Goal: Download file/media

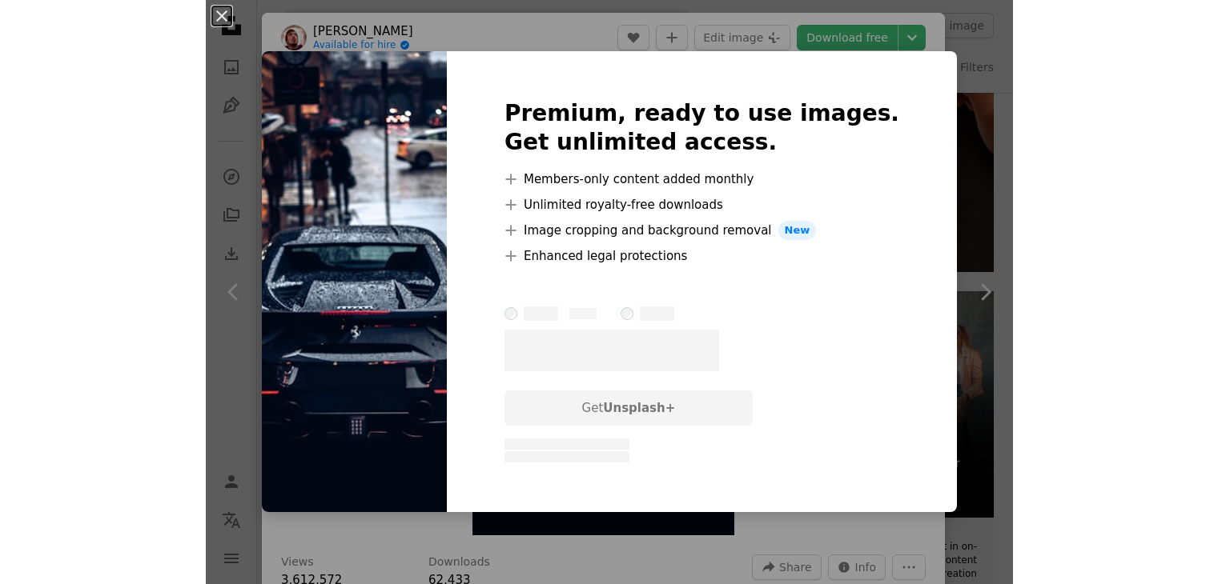
scroll to position [80, 0]
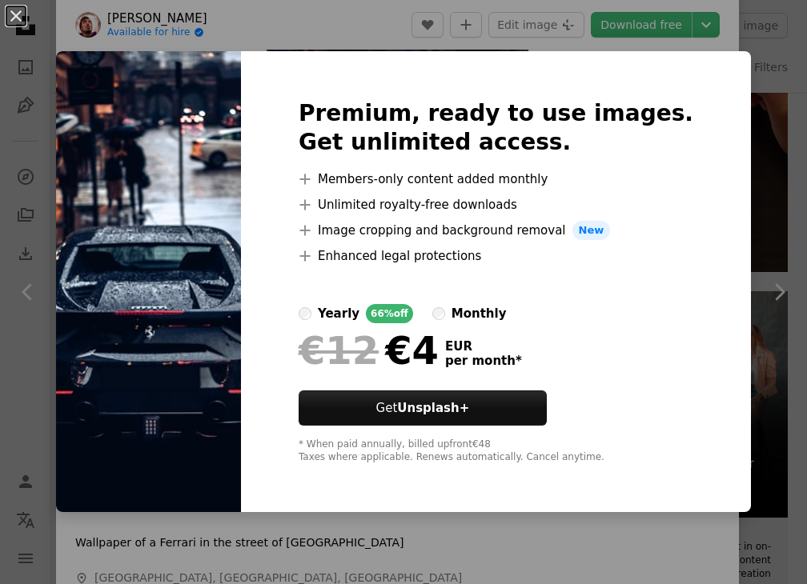
click at [722, 46] on div "An X shape Premium, ready to use images. Get unlimited access. A plus sign Memb…" at bounding box center [403, 292] width 807 height 584
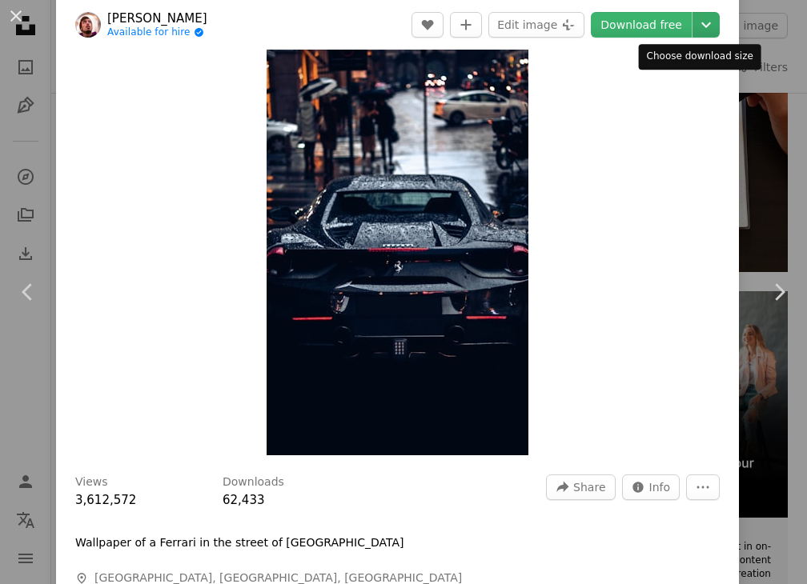
click at [693, 36] on button "Chevron down" at bounding box center [706, 25] width 27 height 26
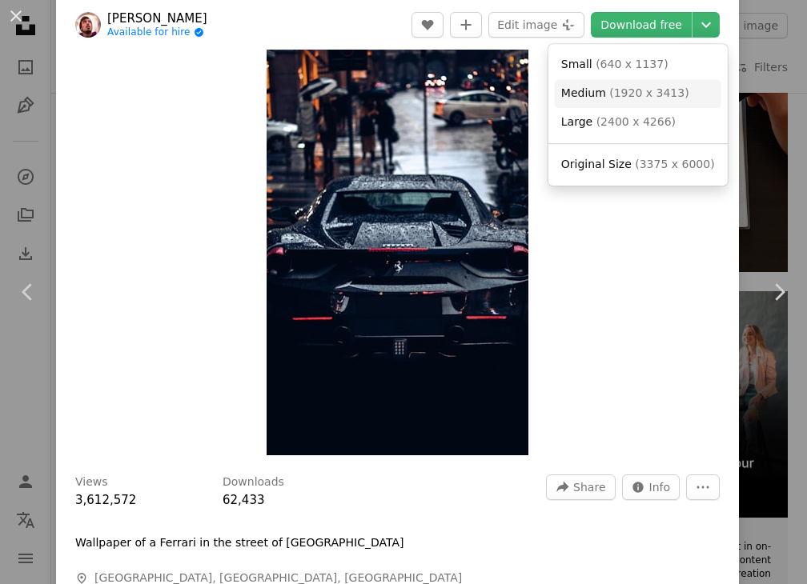
click at [674, 90] on link "Medium ( 1920 x 3413 )" at bounding box center [638, 93] width 167 height 29
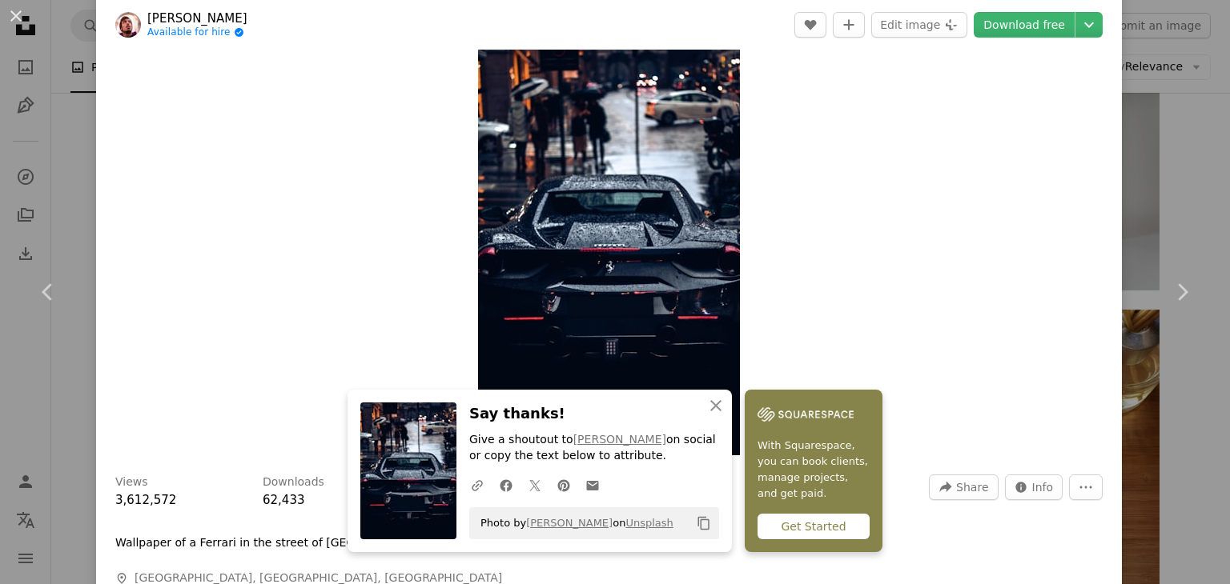
click at [806, 138] on div "An X shape Chevron left Chevron right [PERSON_NAME] Available for hire A checkm…" at bounding box center [615, 292] width 1230 height 584
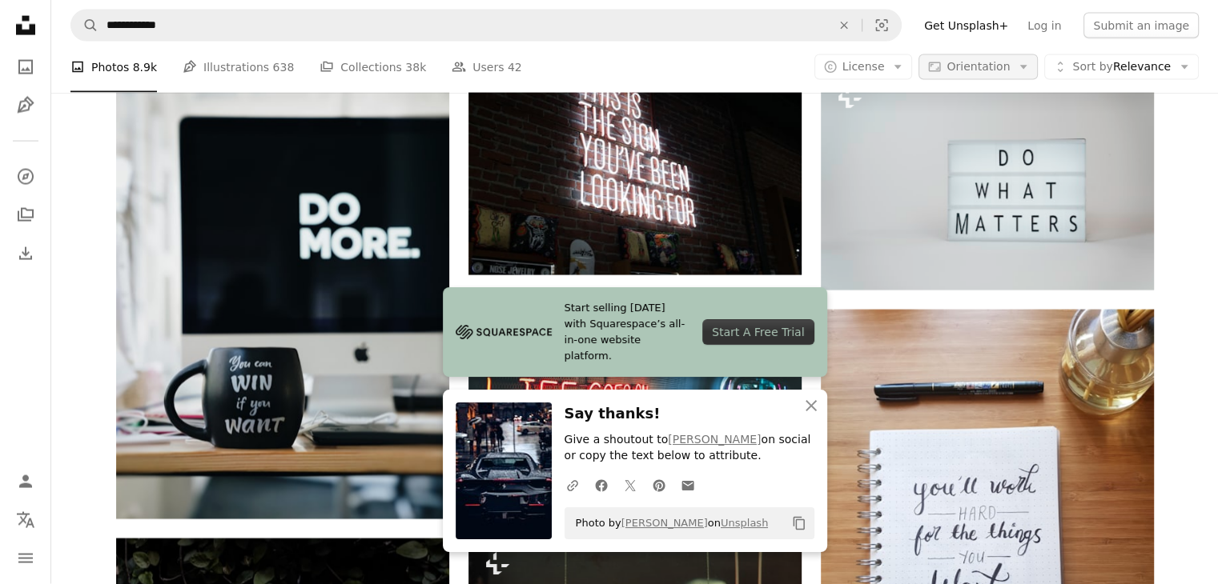
click at [806, 68] on button "Aspect ratio Orientation Arrow down" at bounding box center [977, 67] width 119 height 26
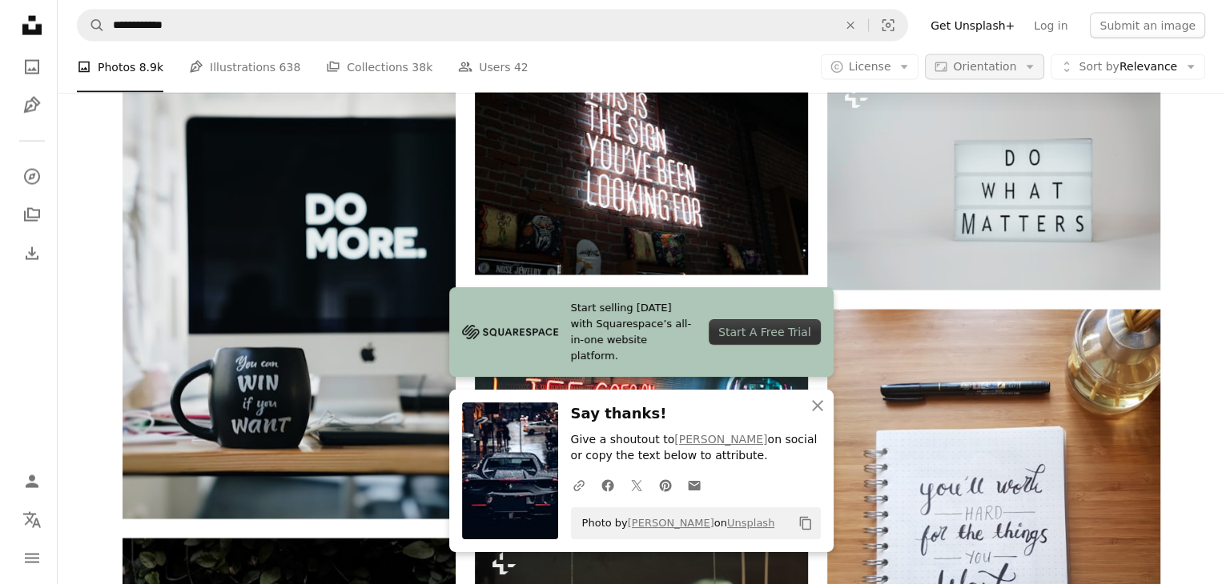
scroll to position [3488, 0]
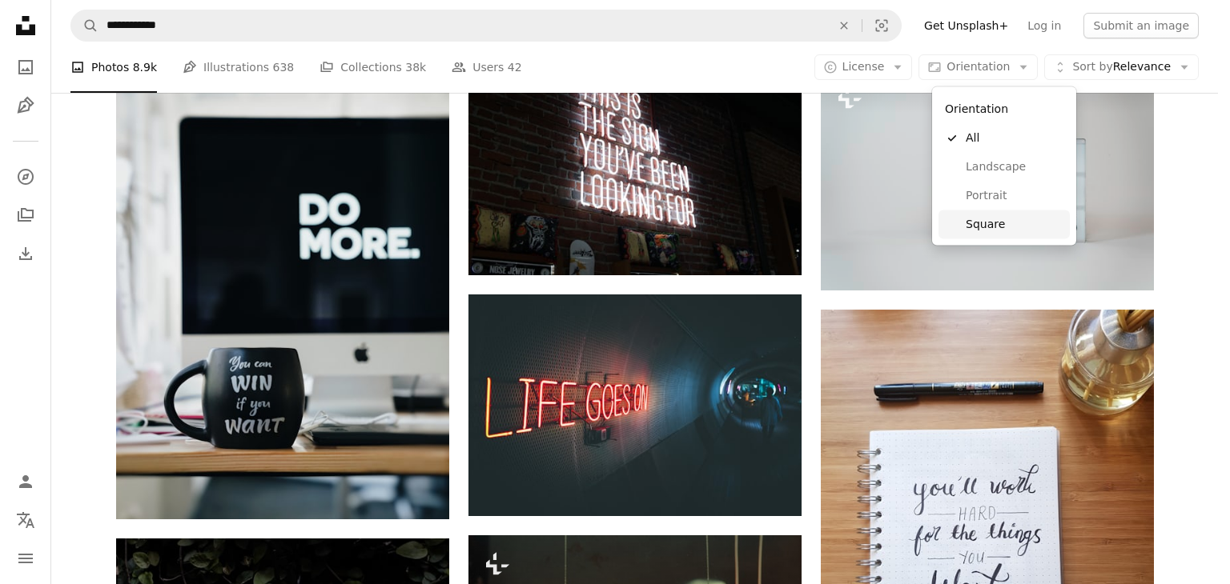
click at [806, 177] on link "Landscape" at bounding box center [1003, 167] width 131 height 29
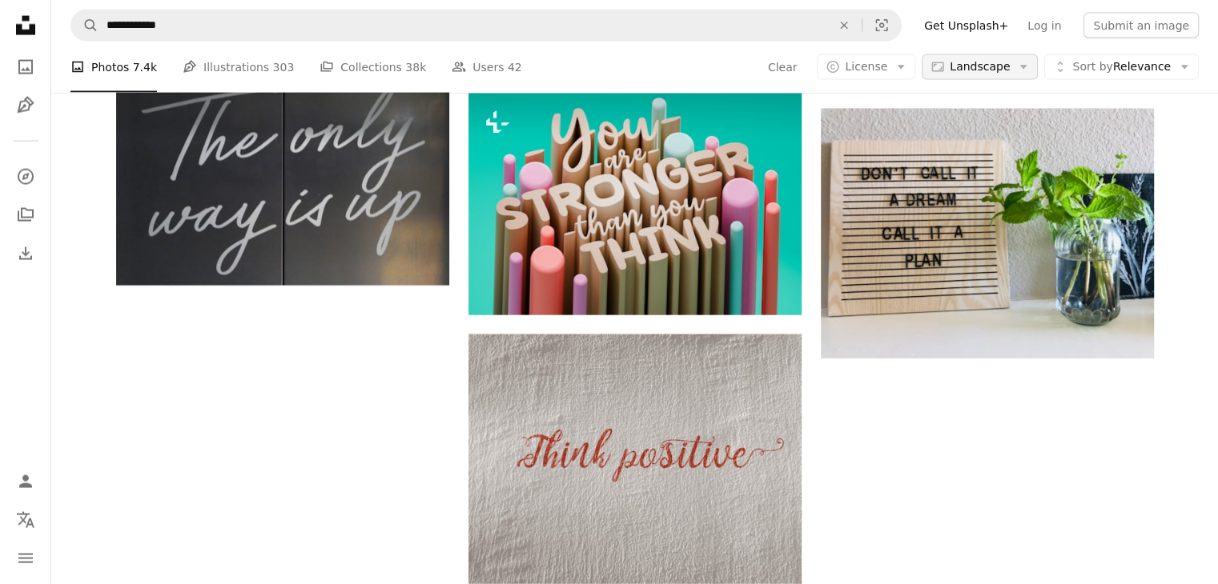
click at [806, 67] on span "Landscape" at bounding box center [980, 67] width 60 height 16
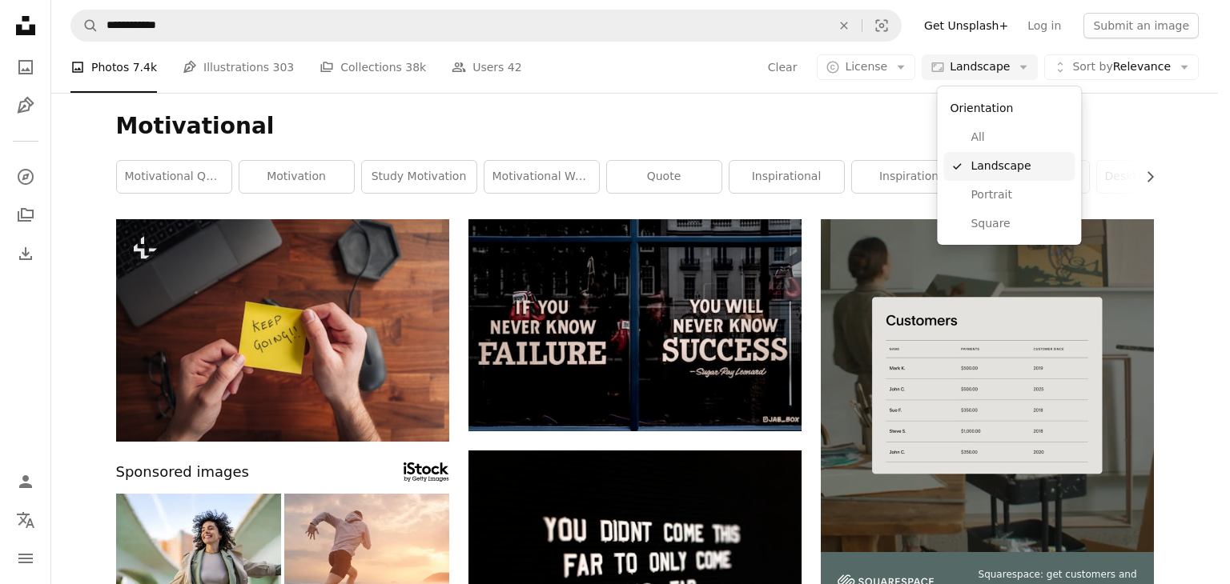
click at [806, 180] on link "A checkmark Landscape" at bounding box center [1008, 166] width 131 height 29
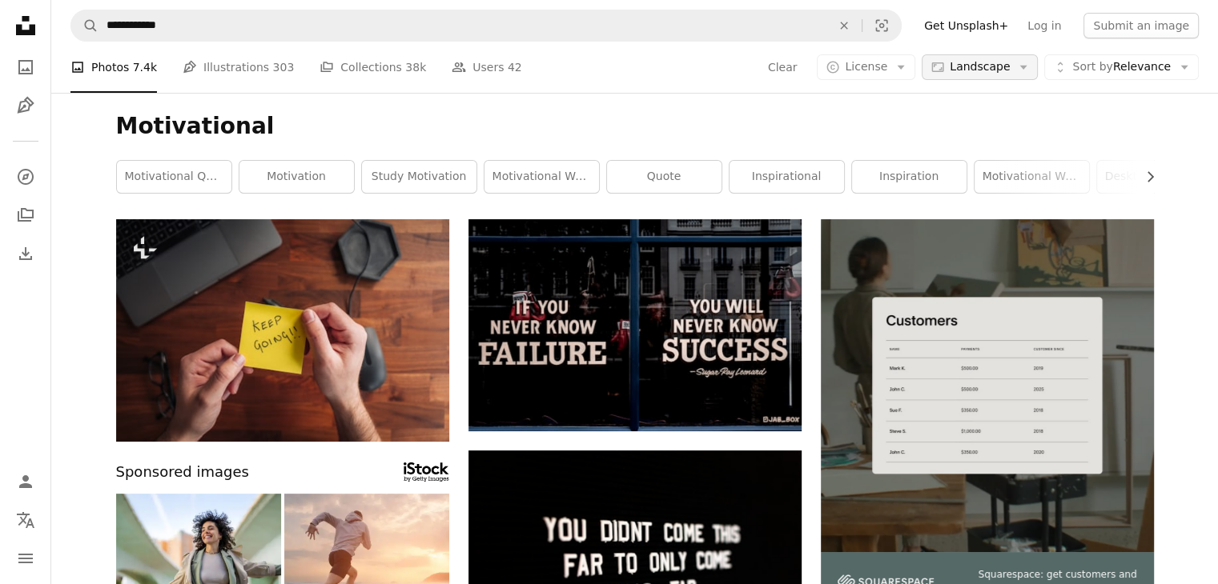
click at [806, 68] on span "Landscape" at bounding box center [980, 67] width 60 height 16
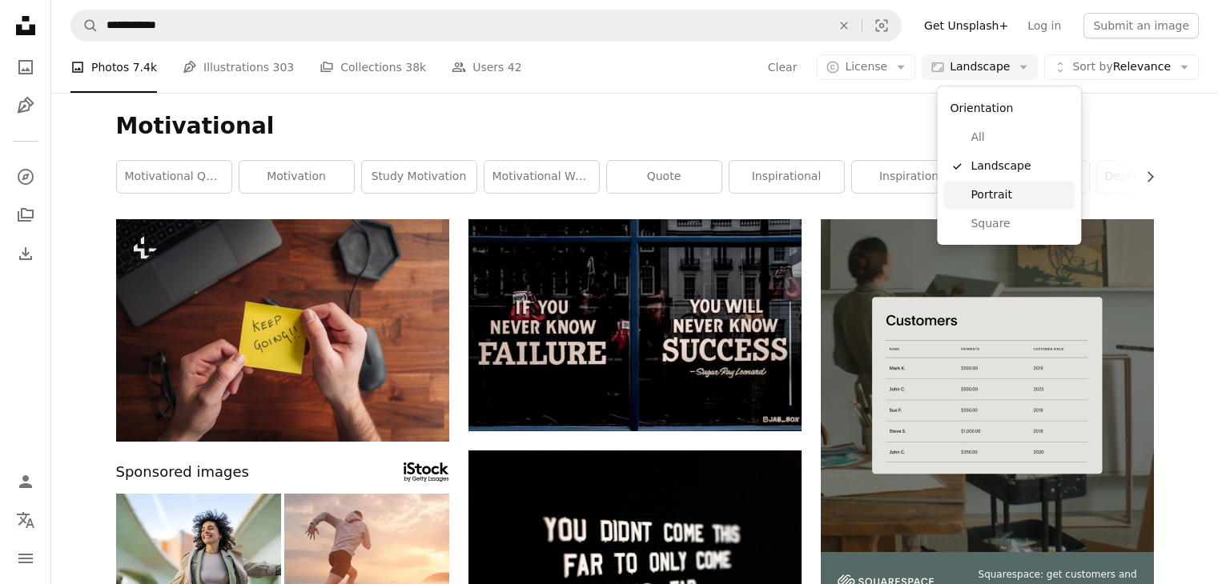
click at [806, 196] on span "Portrait" at bounding box center [1019, 195] width 98 height 16
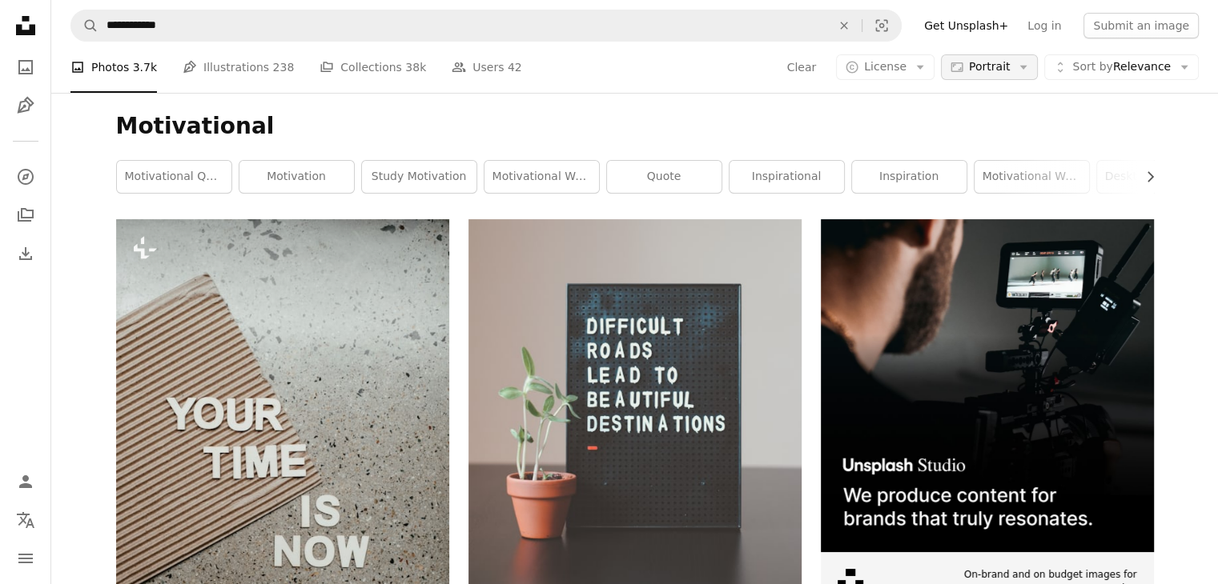
click at [806, 58] on button "Aspect ratio Portrait Arrow down" at bounding box center [989, 67] width 97 height 26
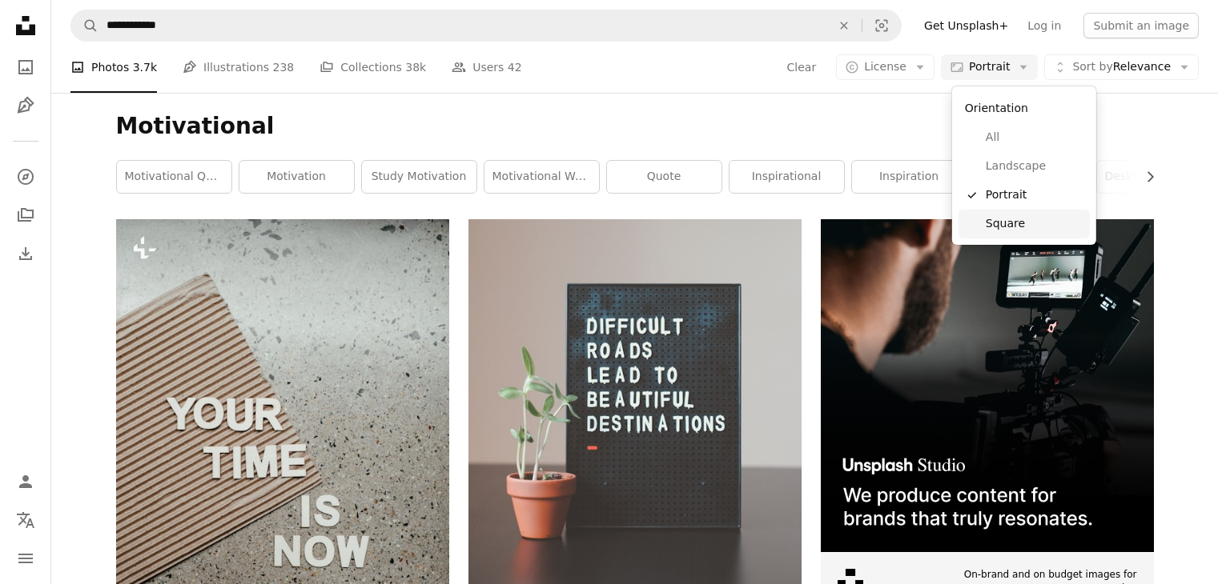
click at [806, 232] on link "Square" at bounding box center [1023, 224] width 131 height 29
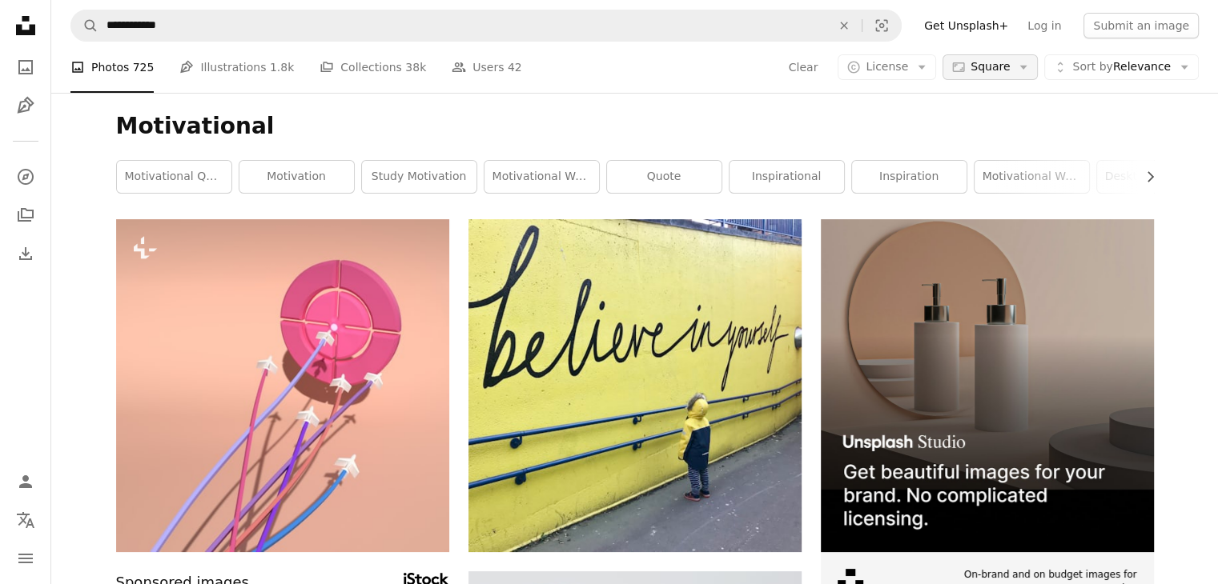
click at [806, 69] on span "Square" at bounding box center [989, 67] width 39 height 16
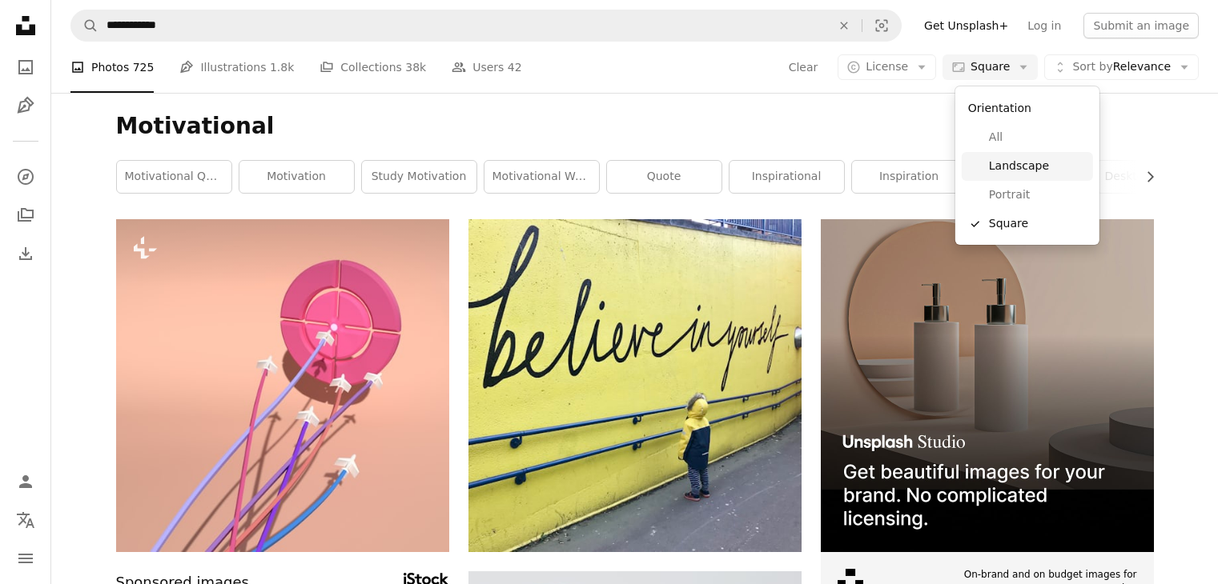
click at [806, 161] on span "Landscape" at bounding box center [1038, 167] width 98 height 16
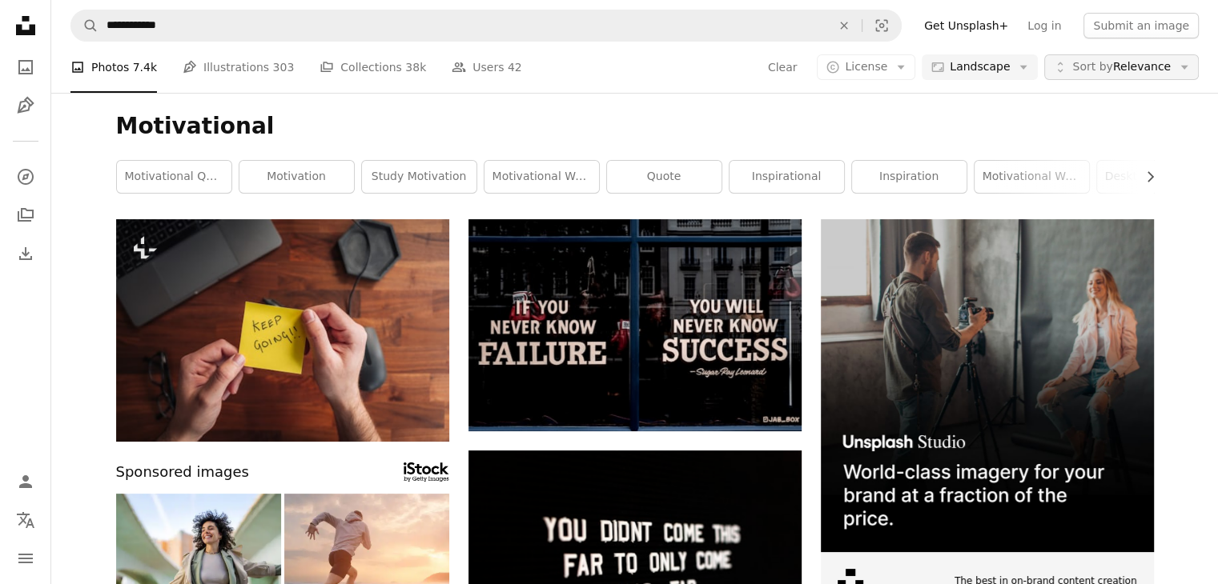
click at [806, 71] on span "Sort by Relevance" at bounding box center [1121, 67] width 98 height 16
click at [806, 65] on icon "Arrow down" at bounding box center [900, 67] width 14 height 14
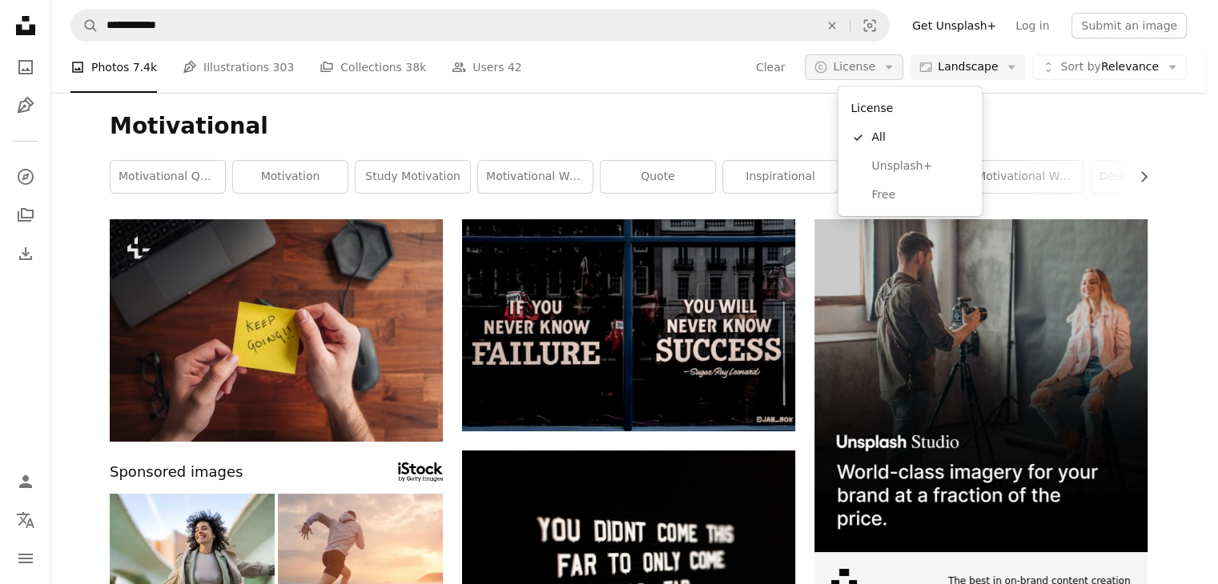
click at [806, 65] on icon "Arrow down" at bounding box center [888, 67] width 14 height 14
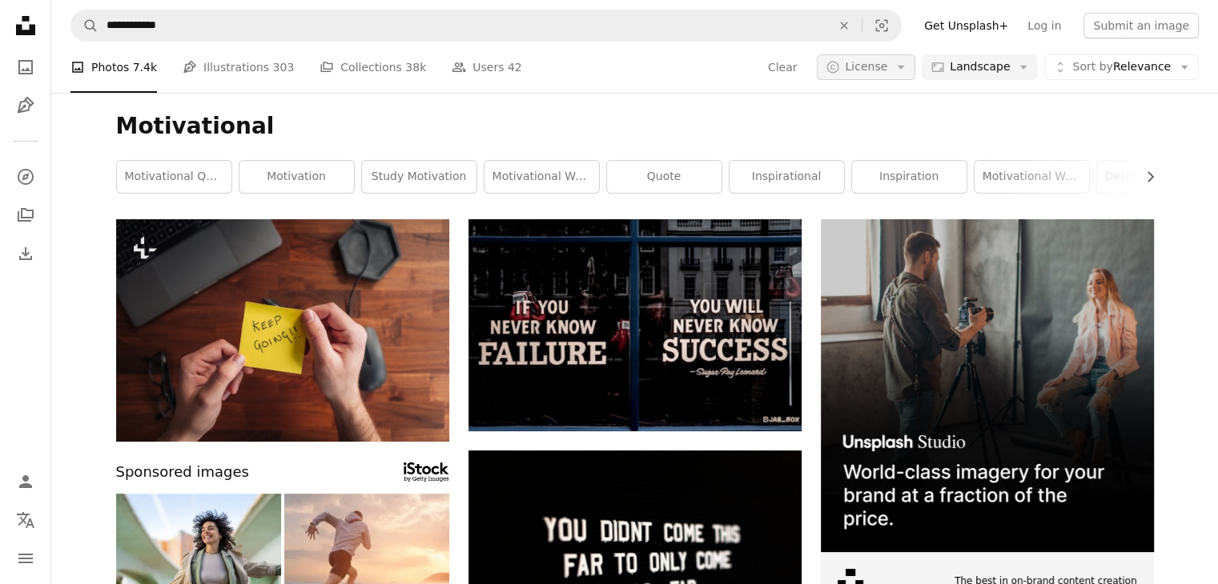
click at [806, 66] on span "License" at bounding box center [866, 66] width 42 height 13
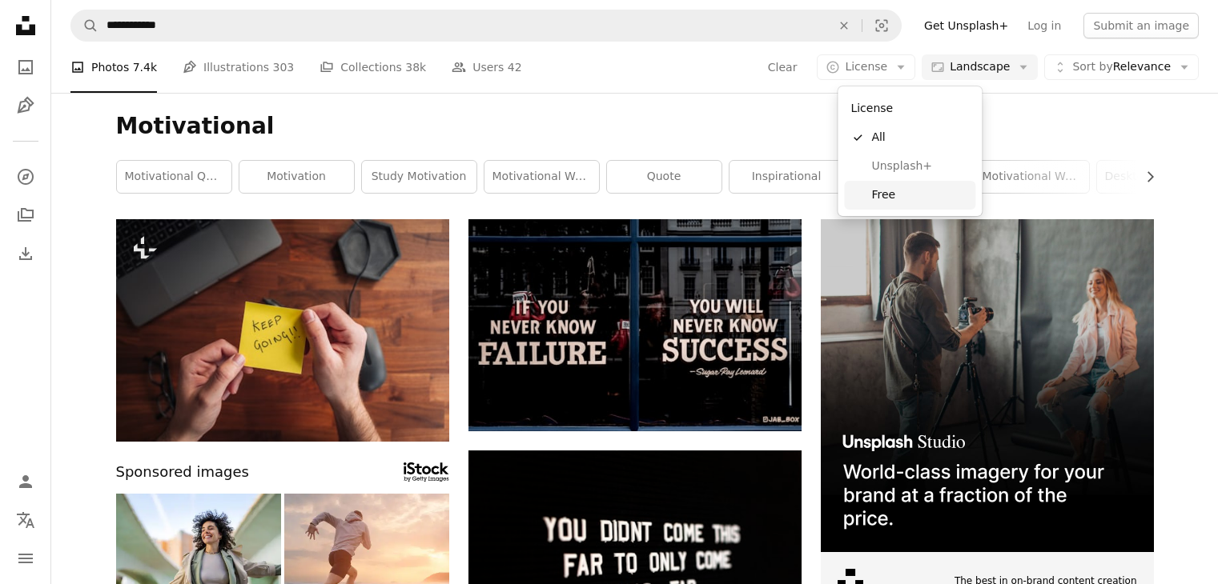
click at [806, 199] on span "Free" at bounding box center [920, 195] width 98 height 16
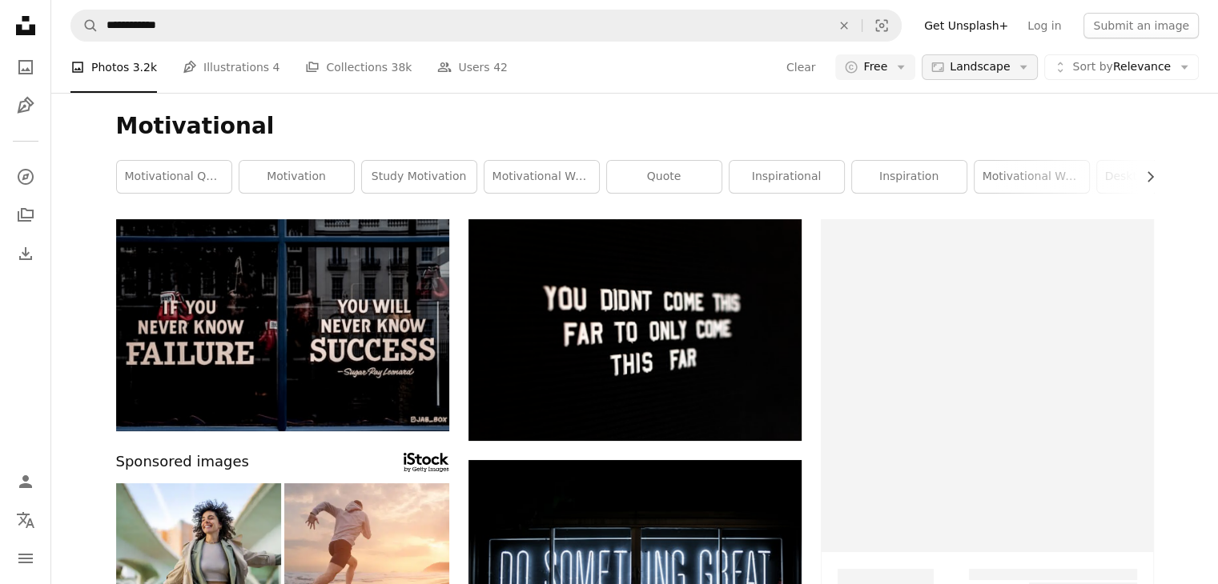
click at [806, 78] on button "Aspect ratio Landscape Arrow down" at bounding box center [980, 67] width 116 height 26
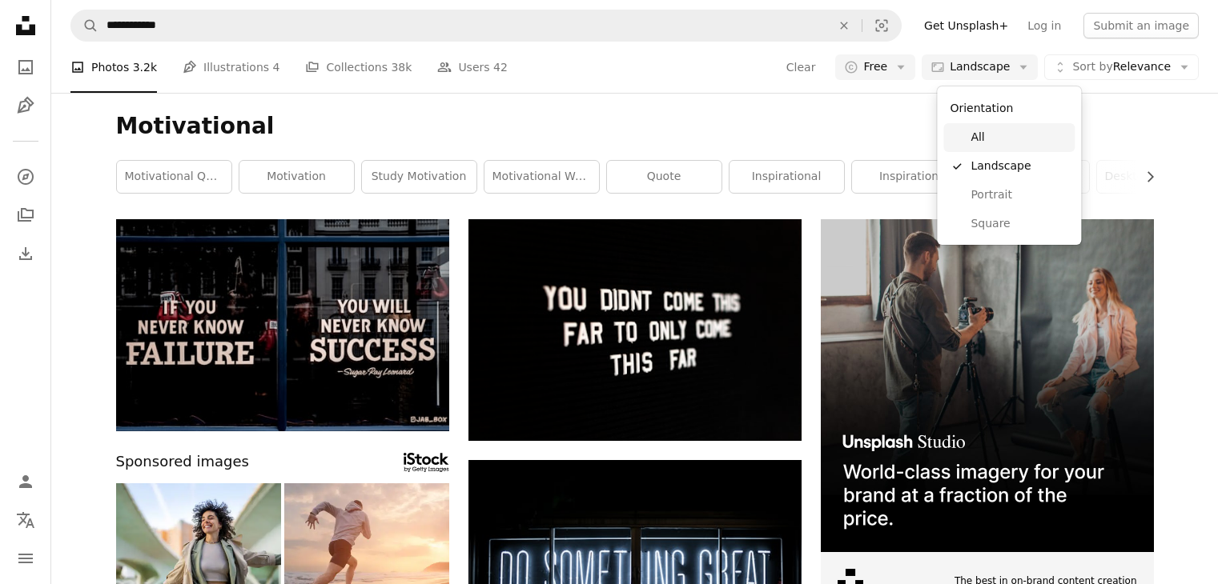
click at [806, 134] on span "All" at bounding box center [1019, 138] width 98 height 16
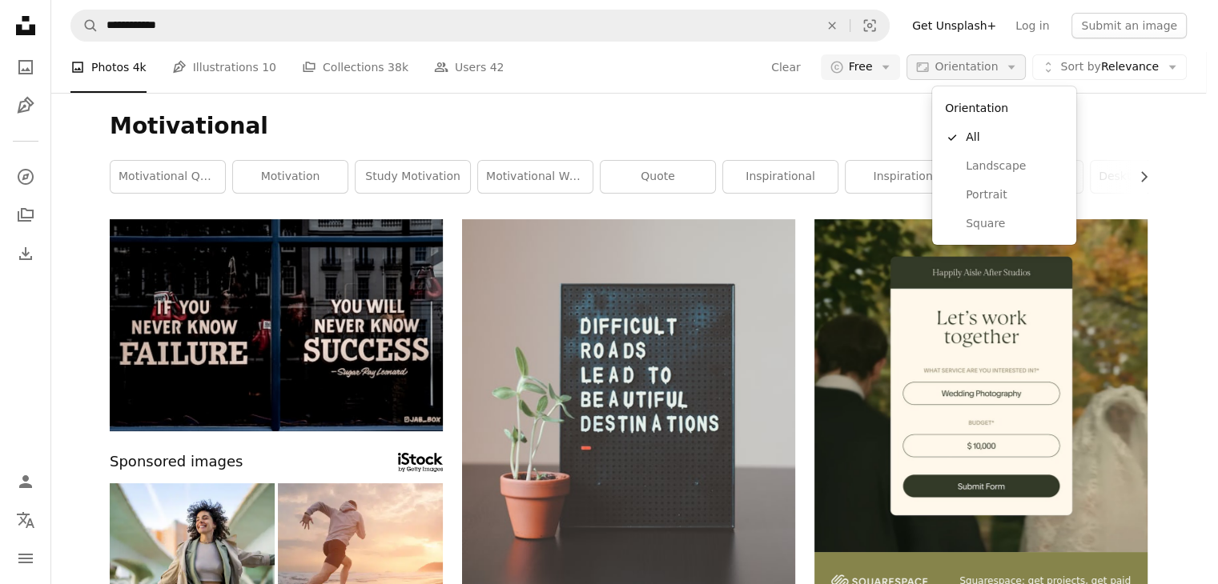
click at [806, 78] on button "Aspect ratio Orientation Arrow down" at bounding box center [965, 67] width 119 height 26
click at [460, 127] on body "**********" at bounding box center [603, 292] width 1206 height 584
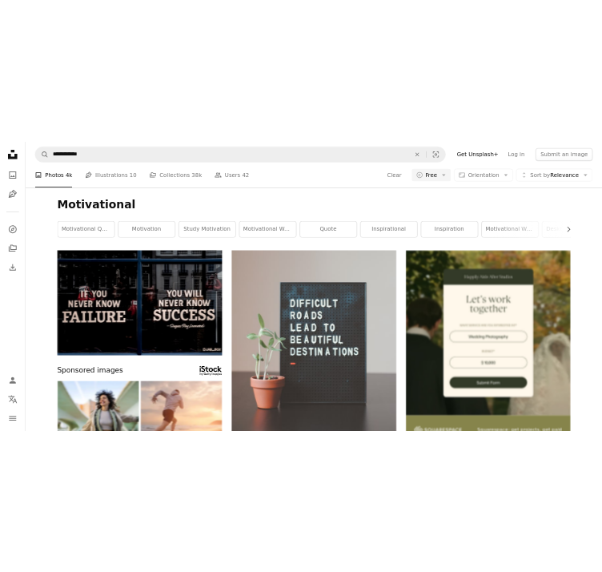
scroll to position [2242, 0]
